Goal: Task Accomplishment & Management: Complete application form

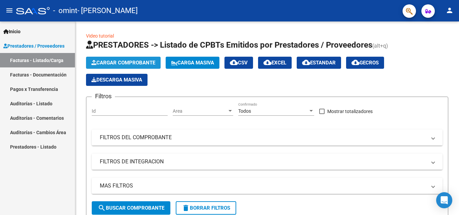
click at [144, 60] on span "Cargar Comprobante" at bounding box center [123, 63] width 64 height 6
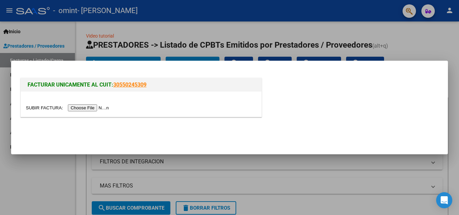
click at [97, 109] on input "file" at bounding box center [68, 107] width 85 height 7
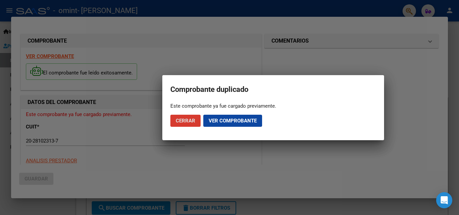
click at [180, 120] on span "Cerrar" at bounding box center [185, 121] width 19 height 6
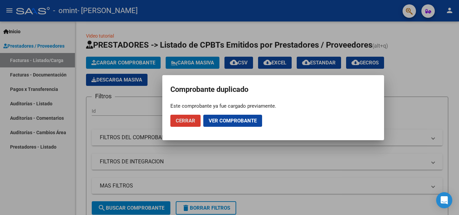
click at [180, 120] on span "Cerrar" at bounding box center [185, 121] width 19 height 6
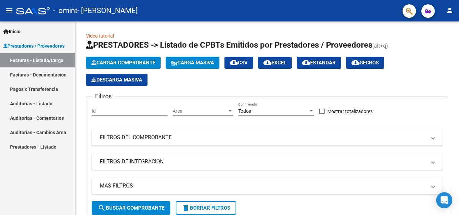
click at [50, 72] on link "Facturas - Documentación" at bounding box center [37, 74] width 75 height 14
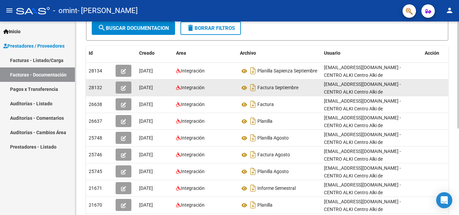
scroll to position [89, 0]
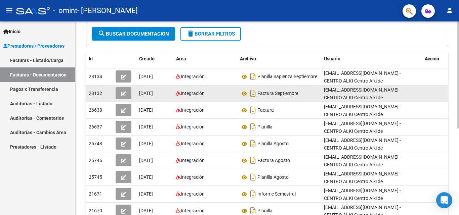
click at [122, 93] on icon "button" at bounding box center [123, 93] width 5 height 5
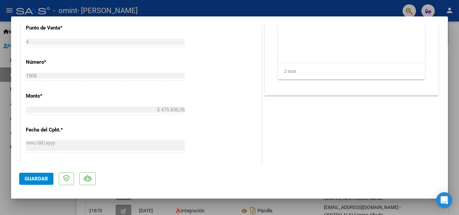
scroll to position [302, 0]
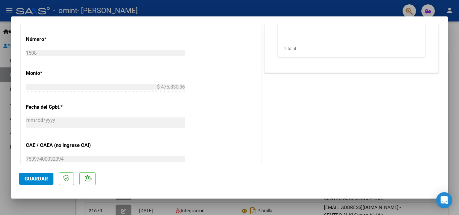
click at [40, 178] on span "Guardar" at bounding box center [36, 179] width 23 height 6
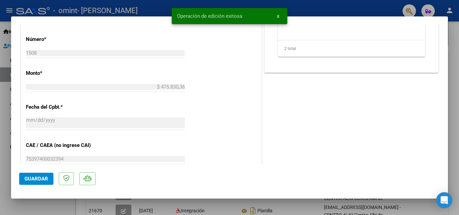
click at [279, 15] on span "x" at bounding box center [278, 16] width 2 height 6
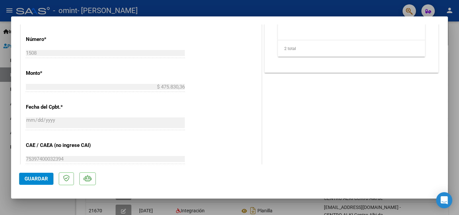
click at [252, 210] on div at bounding box center [229, 107] width 459 height 215
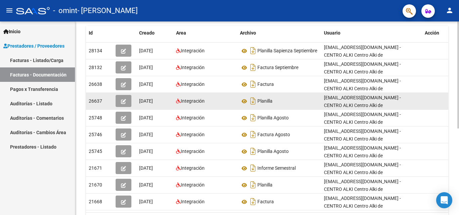
scroll to position [0, 0]
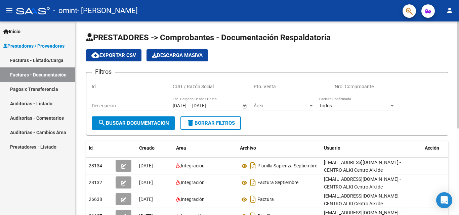
click at [244, 105] on span "Open calendar" at bounding box center [244, 106] width 16 height 16
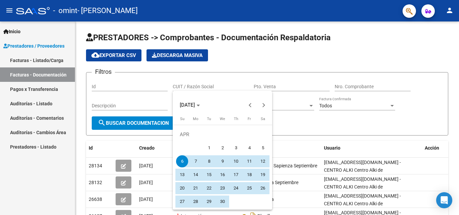
click at [297, 105] on div at bounding box center [229, 107] width 459 height 215
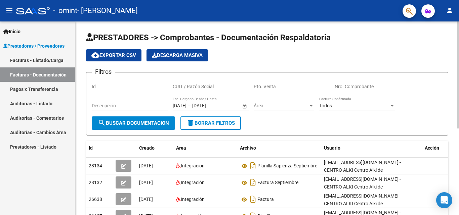
click at [360, 86] on input "Nro. Comprobante" at bounding box center [372, 87] width 76 height 6
type input "1507"
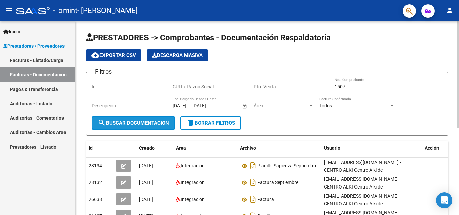
click at [135, 119] on button "search Buscar Documentacion" at bounding box center [133, 122] width 83 height 13
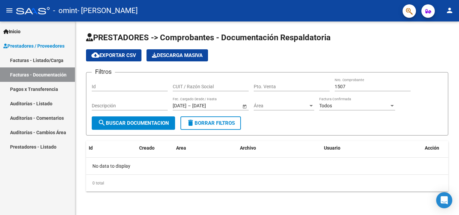
click at [48, 58] on link "Facturas - Listado/Carga" at bounding box center [37, 60] width 75 height 14
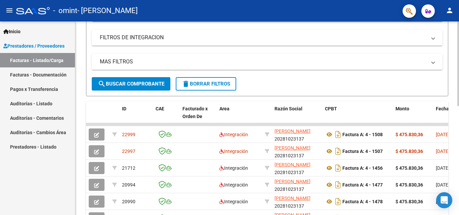
scroll to position [134, 0]
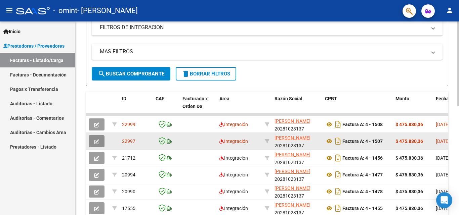
click at [94, 138] on span "button" at bounding box center [96, 141] width 5 height 6
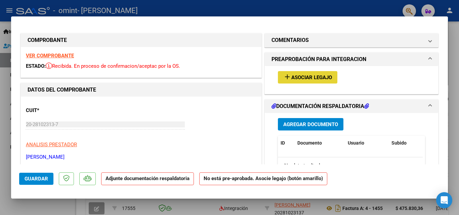
click at [312, 78] on span "Asociar Legajo" at bounding box center [311, 78] width 41 height 6
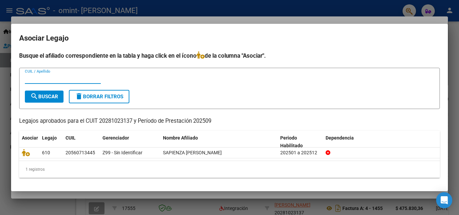
click at [317, 42] on h2 "Asociar Legajo" at bounding box center [229, 38] width 420 height 13
click at [353, 206] on div at bounding box center [229, 107] width 459 height 215
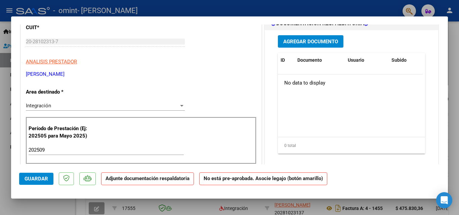
scroll to position [0, 0]
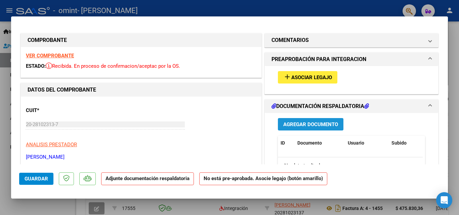
click at [297, 122] on span "Agregar Documento" at bounding box center [310, 125] width 55 height 6
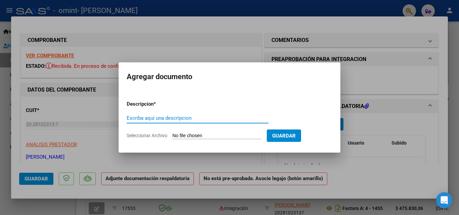
click at [227, 134] on input "Seleccionar Archivo" at bounding box center [216, 136] width 89 height 6
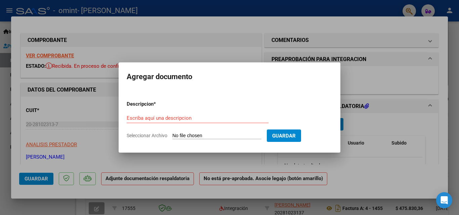
click at [193, 135] on input "Seleccionar Archivo" at bounding box center [216, 136] width 89 height 6
type input "C:\fakepath\Planilla integracion [DATE] (1).pdf"
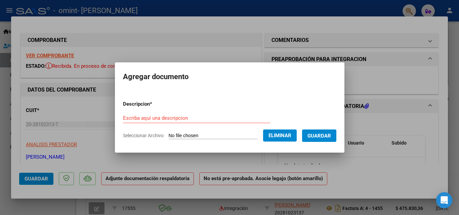
click at [193, 115] on input "Escriba aquí una descripcion" at bounding box center [196, 118] width 147 height 6
type input "A"
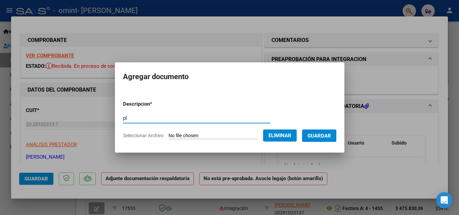
type input "p"
type input "PLANILLA QUINTEROS [DATE]"
click at [331, 134] on span "Guardar" at bounding box center [318, 136] width 23 height 6
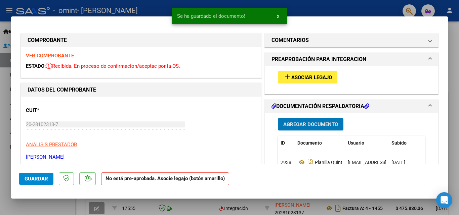
scroll to position [67, 0]
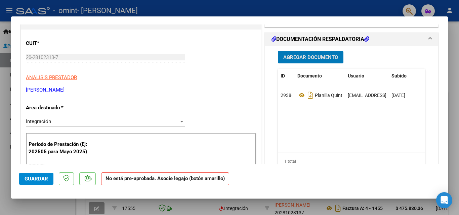
click at [160, 121] on div "Integración" at bounding box center [102, 121] width 153 height 6
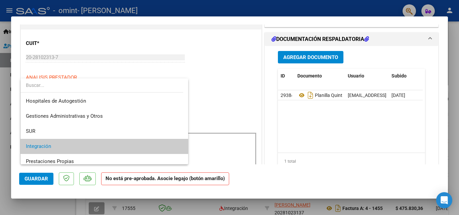
scroll to position [25, 0]
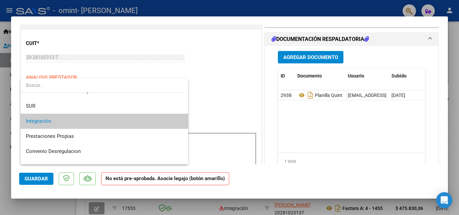
click at [160, 121] on span "Integración" at bounding box center [104, 121] width 157 height 15
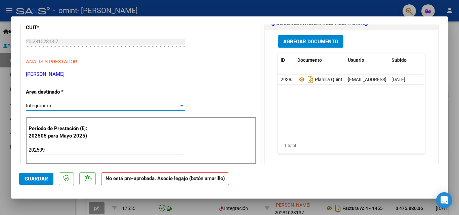
scroll to position [16, 0]
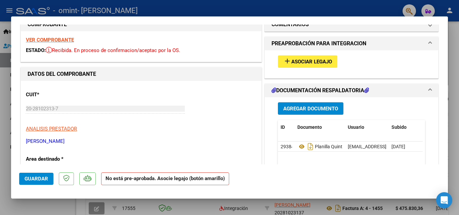
click at [320, 108] on span "Agregar Documento" at bounding box center [310, 109] width 55 height 6
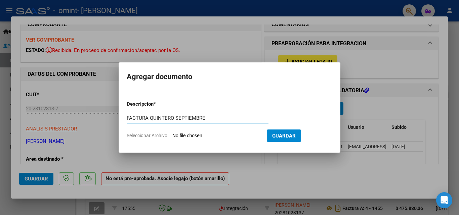
type input "FACTURA QUINTERO SEPTIEMBRE"
click at [244, 137] on input "Seleccionar Archivo" at bounding box center [216, 136] width 89 height 6
type input "C:\fakepath\20281023137_001_00004_00001507.pdf"
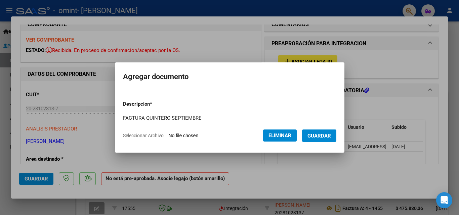
click at [321, 137] on span "Guardar" at bounding box center [318, 136] width 23 height 6
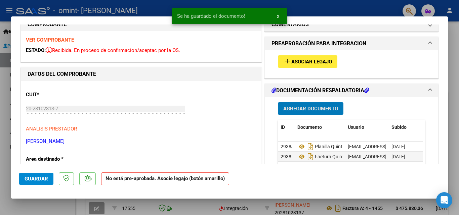
scroll to position [0, 0]
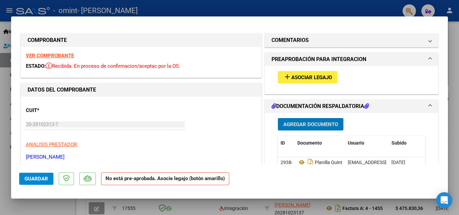
click at [298, 78] on span "Asociar Legajo" at bounding box center [311, 78] width 41 height 6
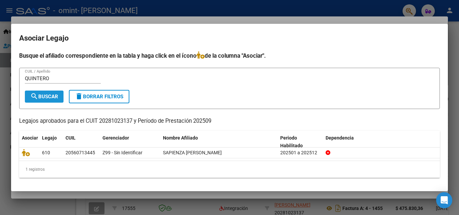
click at [29, 99] on button "search Buscar" at bounding box center [44, 97] width 39 height 12
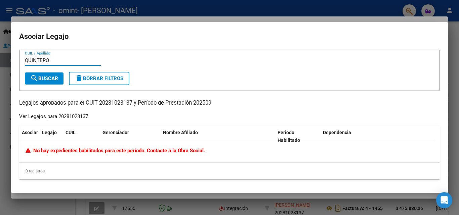
click at [61, 60] on input "QUINTERO" at bounding box center [63, 60] width 76 height 6
type input "QUINTEROS"
click at [53, 78] on span "search Buscar" at bounding box center [44, 79] width 28 height 6
drag, startPoint x: 65, startPoint y: 61, endPoint x: 21, endPoint y: 59, distance: 44.0
click at [21, 59] on form "QUINTEROS CUIL / Apellido search Buscar delete Borrar Filtros" at bounding box center [229, 70] width 420 height 41
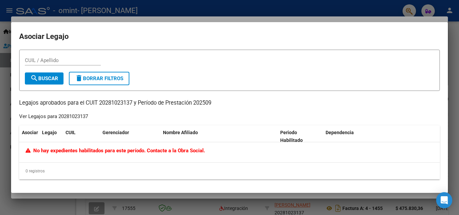
click at [373, 202] on div at bounding box center [229, 107] width 459 height 215
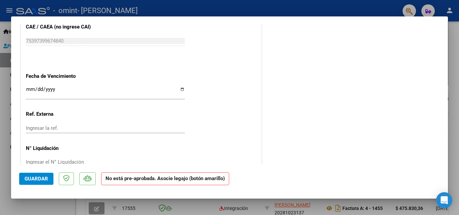
scroll to position [419, 0]
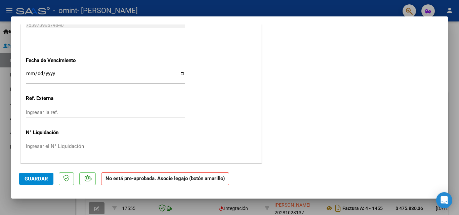
click at [41, 179] on span "Guardar" at bounding box center [36, 179] width 23 height 6
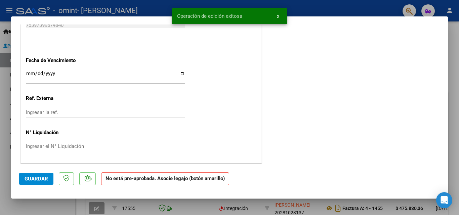
click at [280, 15] on button "x" at bounding box center [277, 16] width 13 height 12
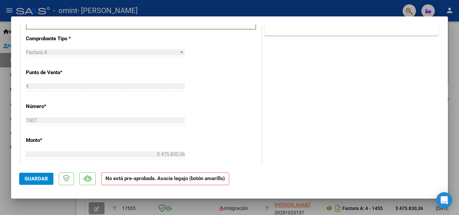
scroll to position [0, 0]
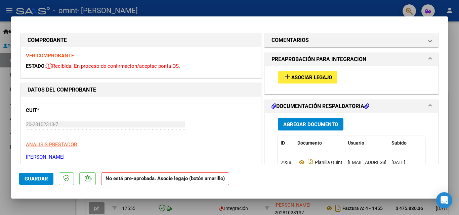
click at [323, 74] on button "add Asociar Legajo" at bounding box center [307, 77] width 59 height 12
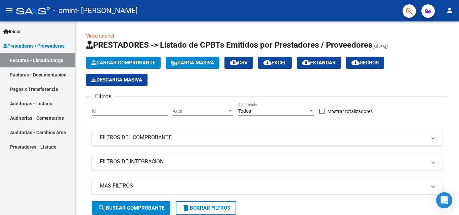
click at [53, 73] on link "Facturas - Documentación" at bounding box center [37, 74] width 75 height 14
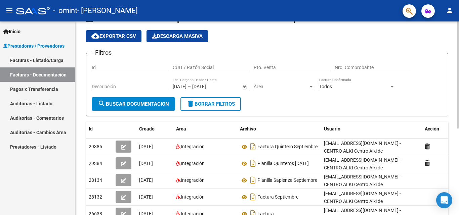
scroll to position [34, 0]
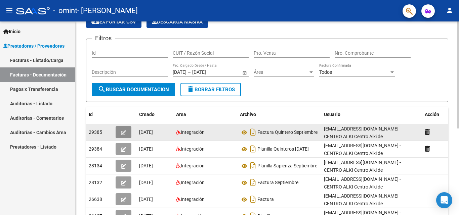
click at [124, 134] on icon "button" at bounding box center [123, 132] width 5 height 5
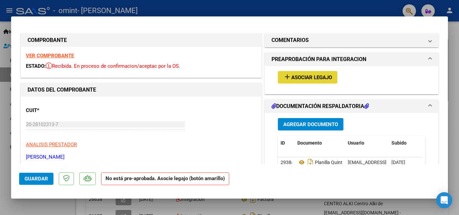
click at [294, 78] on span "Asociar Legajo" at bounding box center [311, 78] width 41 height 6
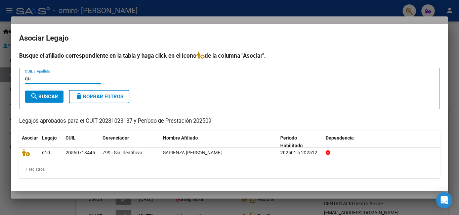
type input "q"
click at [82, 77] on input "CUIL / Apellido" at bounding box center [63, 79] width 76 height 6
type input "q"
click at [82, 77] on input "quinteros" at bounding box center [63, 79] width 76 height 6
type input "quinteros"
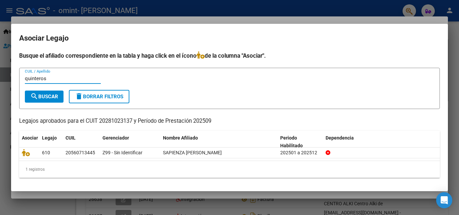
click at [42, 96] on span "search Buscar" at bounding box center [44, 97] width 28 height 6
